Goal: Use online tool/utility: Utilize a website feature to perform a specific function

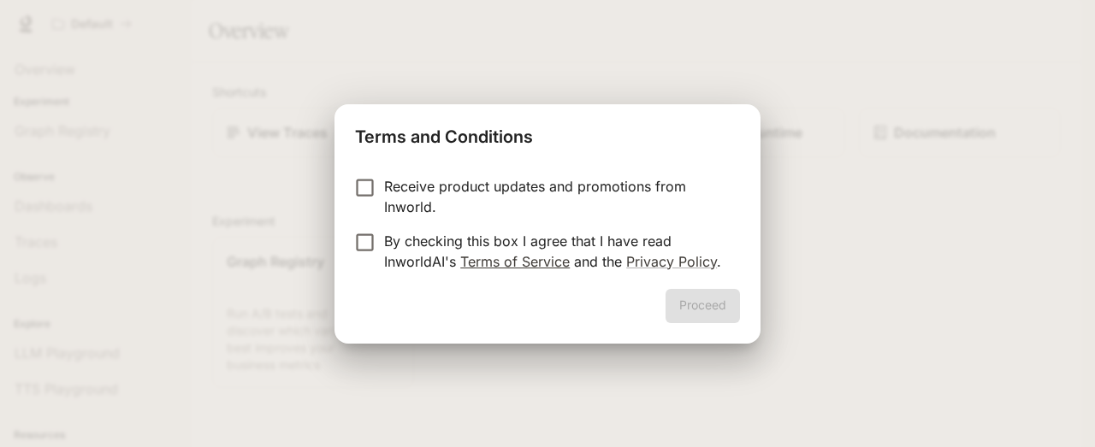
click at [483, 268] on link "Terms of Service" at bounding box center [514, 261] width 109 height 17
click at [643, 263] on link "Privacy Policy" at bounding box center [671, 261] width 91 height 17
click at [707, 313] on button "Proceed" at bounding box center [702, 306] width 74 height 34
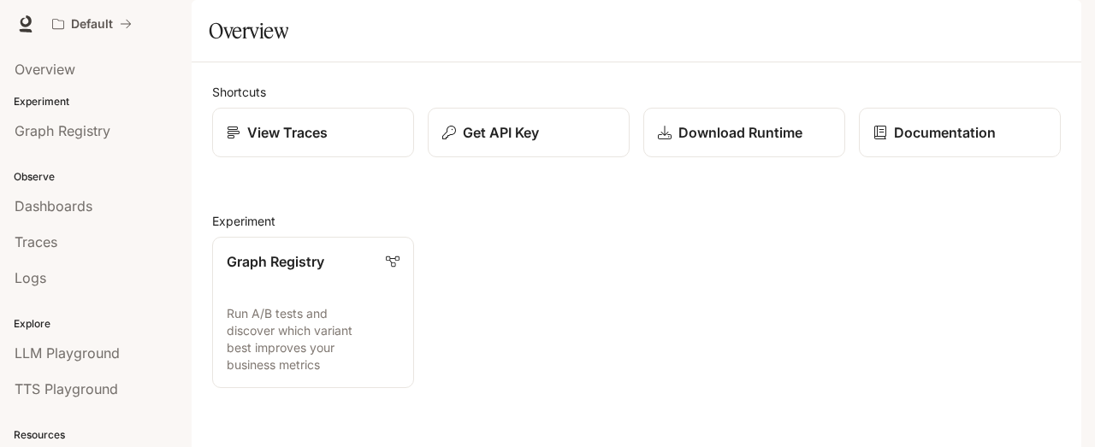
scroll to position [478, 0]
